Goal: Browse casually: Explore the website without a specific task or goal

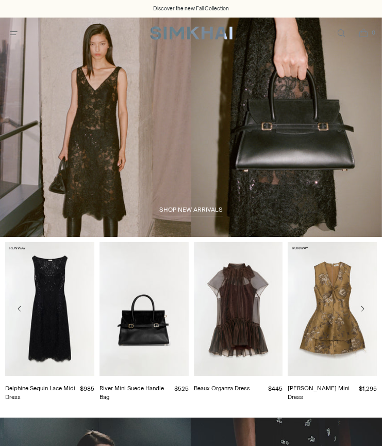
scroll to position [89, 0]
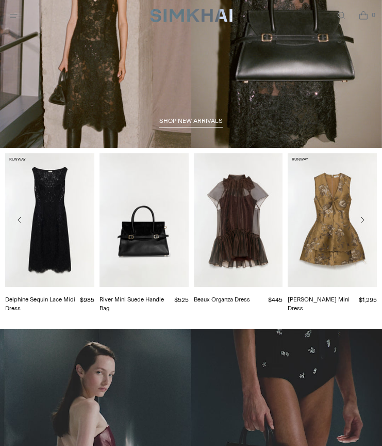
click at [155, 295] on link "River Mini Suede Handle Bag" at bounding box center [132, 303] width 64 height 16
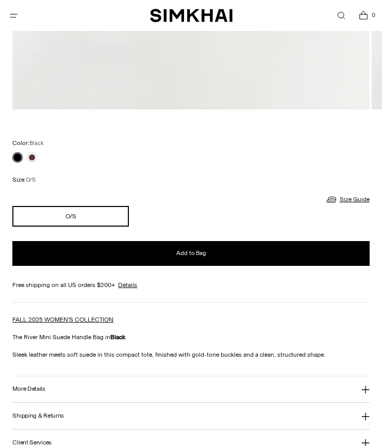
scroll to position [142, 0]
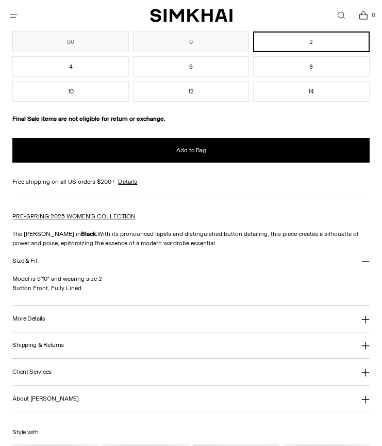
scroll to position [704, 0]
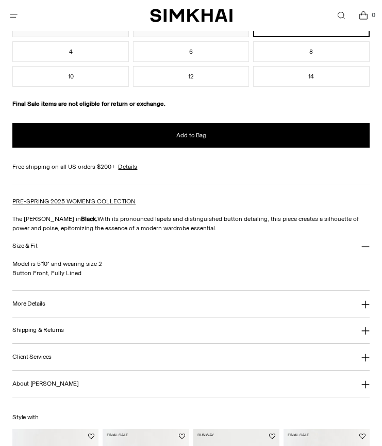
click at [205, 303] on button "More Details" at bounding box center [190, 303] width 357 height 26
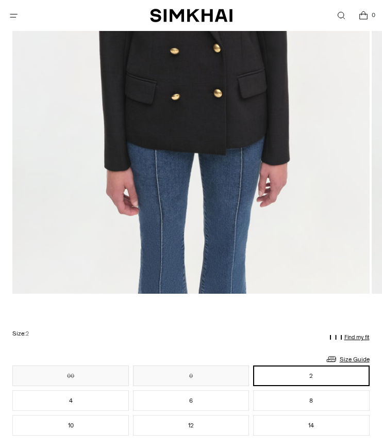
scroll to position [0, 0]
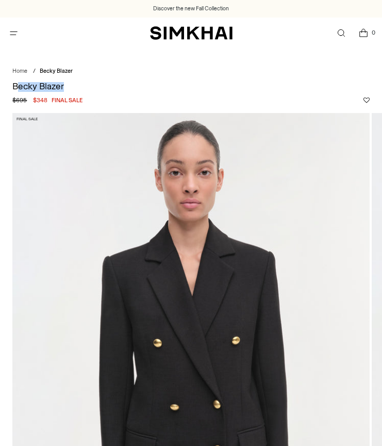
drag, startPoint x: 72, startPoint y: 90, endPoint x: 17, endPoint y: 84, distance: 55.0
click at [17, 84] on h1 "Becky Blazer" at bounding box center [190, 86] width 357 height 9
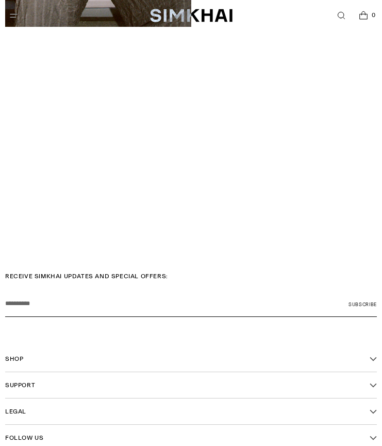
scroll to position [1888, 0]
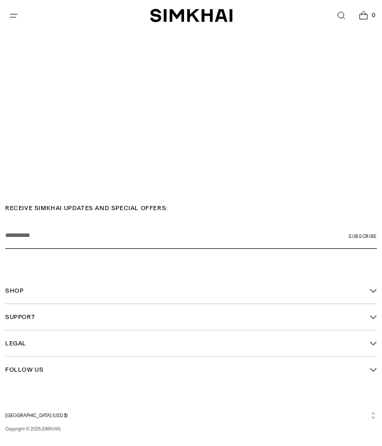
click at [124, 277] on button "Shop" at bounding box center [191, 290] width 372 height 26
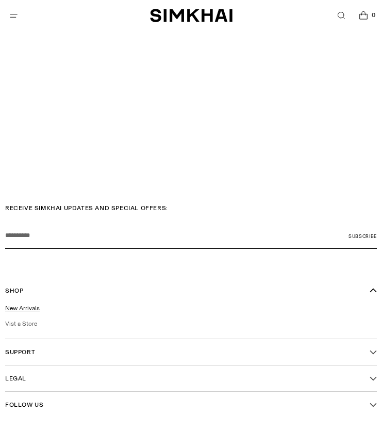
click at [27, 304] on link "New Arrivals" at bounding box center [22, 307] width 35 height 7
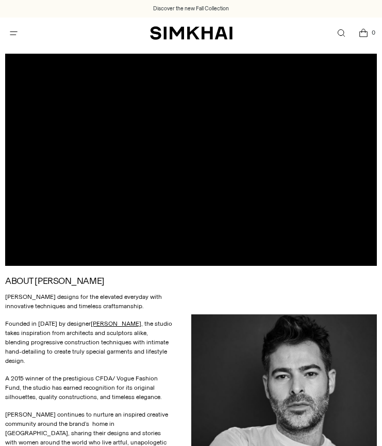
click at [11, 1] on div "Discover the new Fall Collection" at bounding box center [191, 9] width 382 height 18
